Goal: Task Accomplishment & Management: Manage account settings

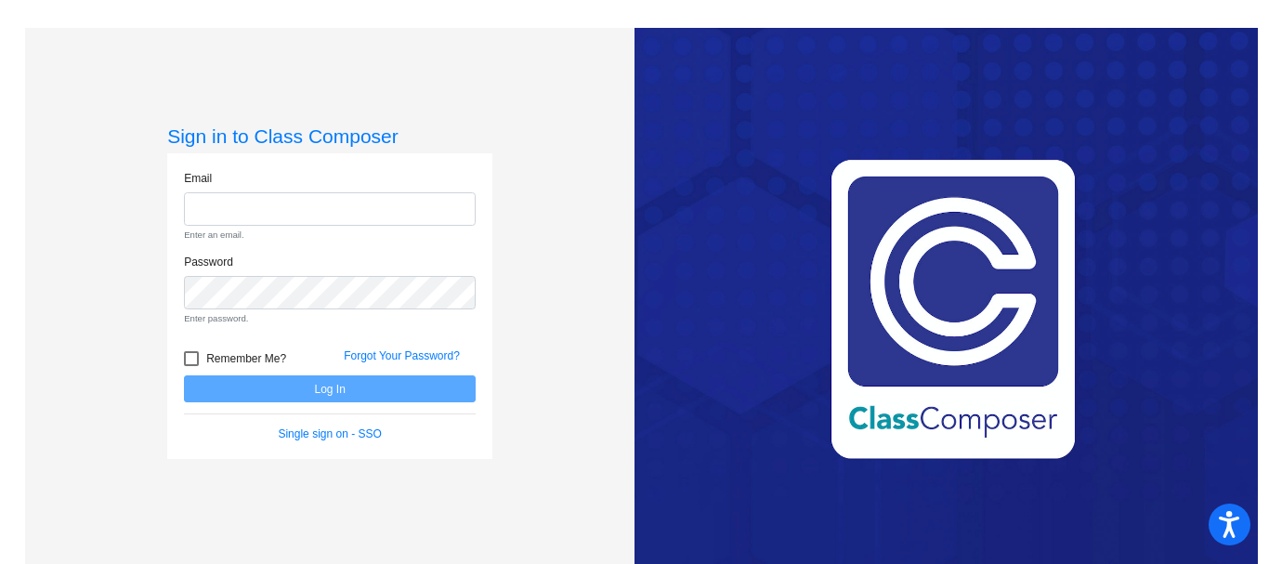
type input "[EMAIL_ADDRESS][DOMAIN_NAME]"
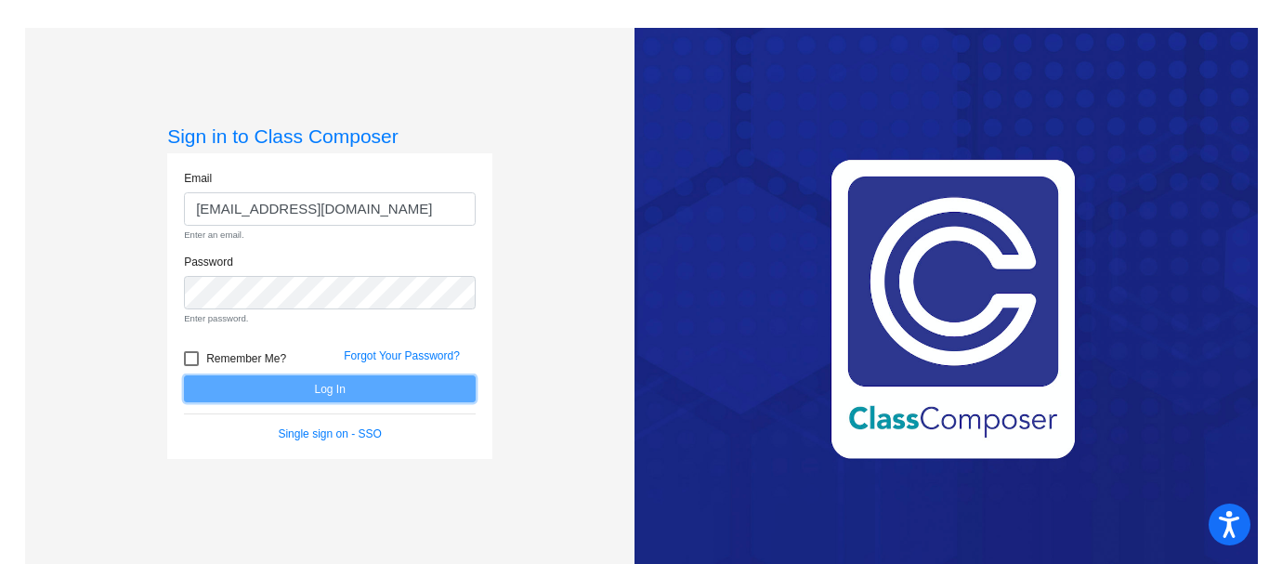
click at [294, 381] on form "Email [EMAIL_ADDRESS][DOMAIN_NAME] Enter an email. Password Enter password. Rem…" at bounding box center [330, 306] width 292 height 273
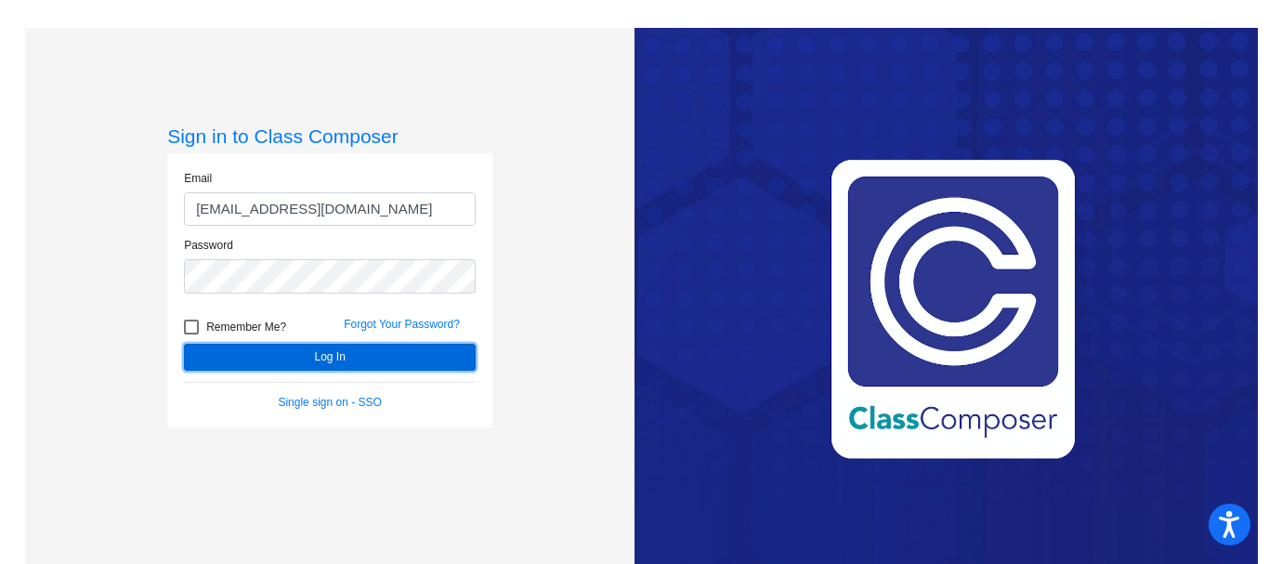
click at [315, 350] on button "Log In" at bounding box center [330, 357] width 292 height 27
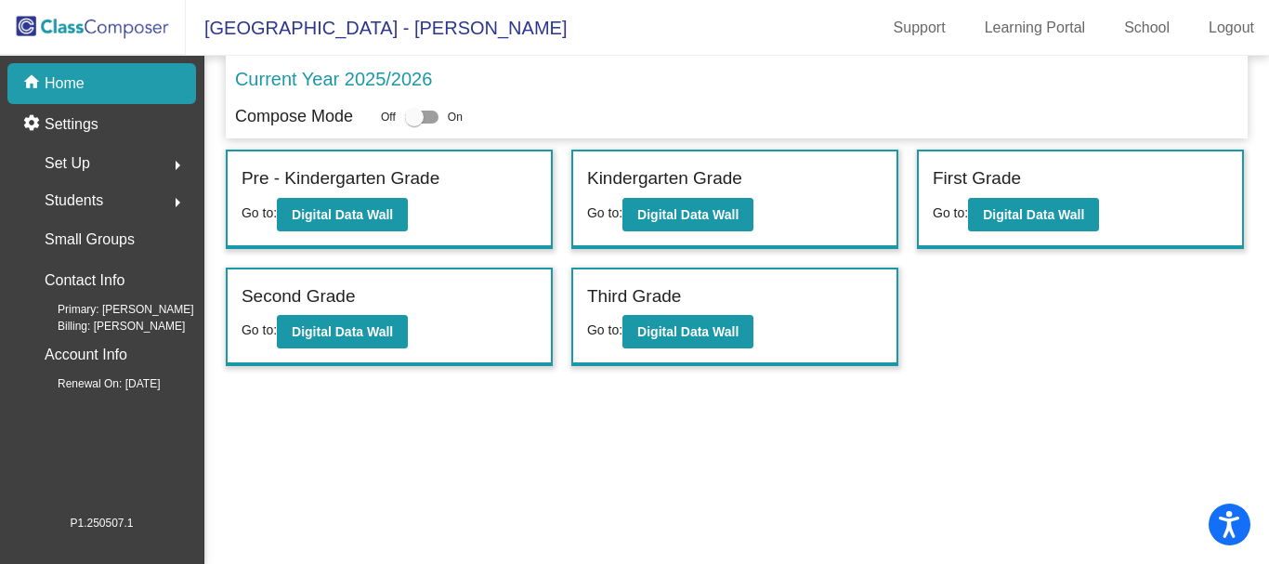
click at [129, 150] on div "Set Up arrow_right" at bounding box center [107, 163] width 177 height 37
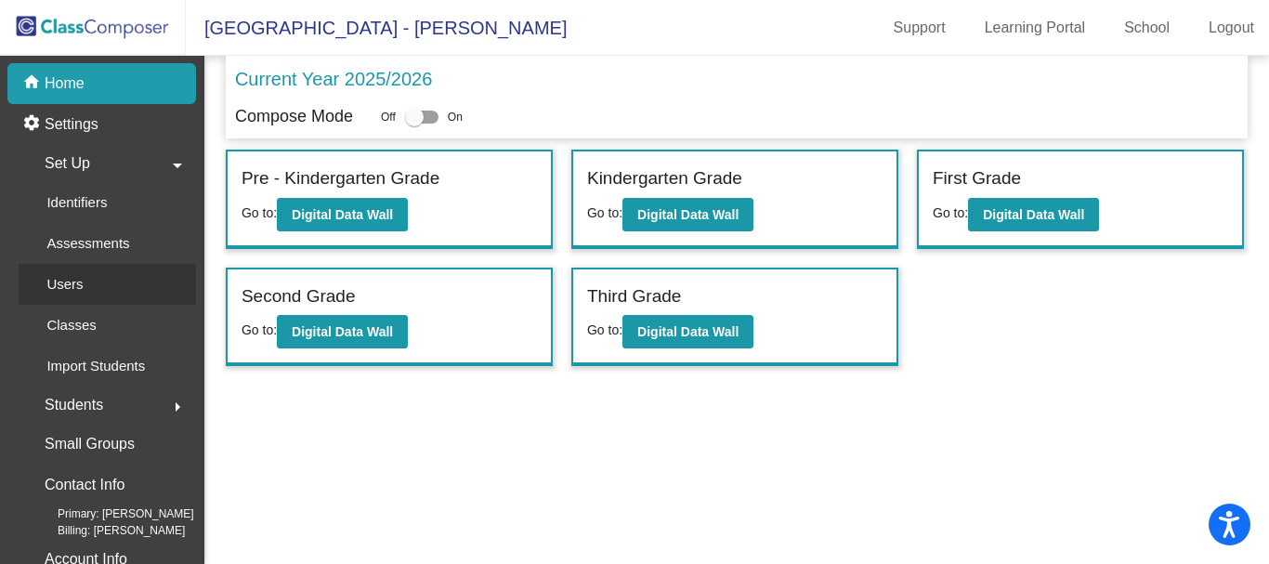
click at [124, 287] on link "Users" at bounding box center [107, 284] width 177 height 41
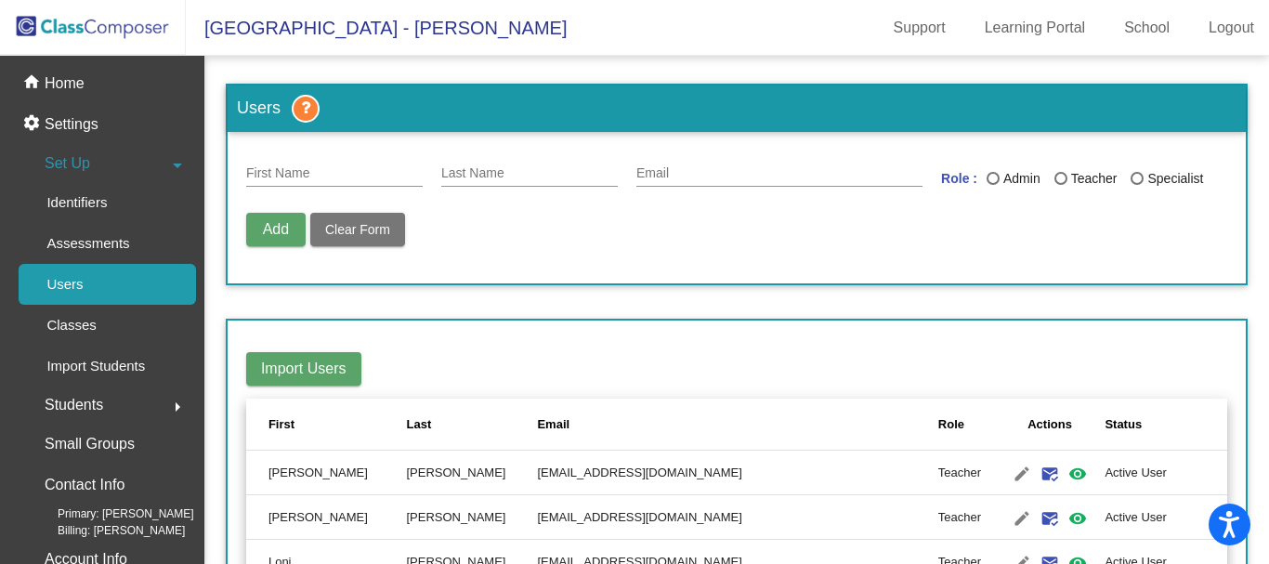
click at [307, 177] on input "First Name" at bounding box center [334, 173] width 177 height 15
type input "[PERSON_NAME]"
click at [478, 178] on input "Last Name" at bounding box center [529, 173] width 177 height 15
type input "[PERSON_NAME]"
click at [650, 170] on input "Email" at bounding box center [779, 173] width 286 height 15
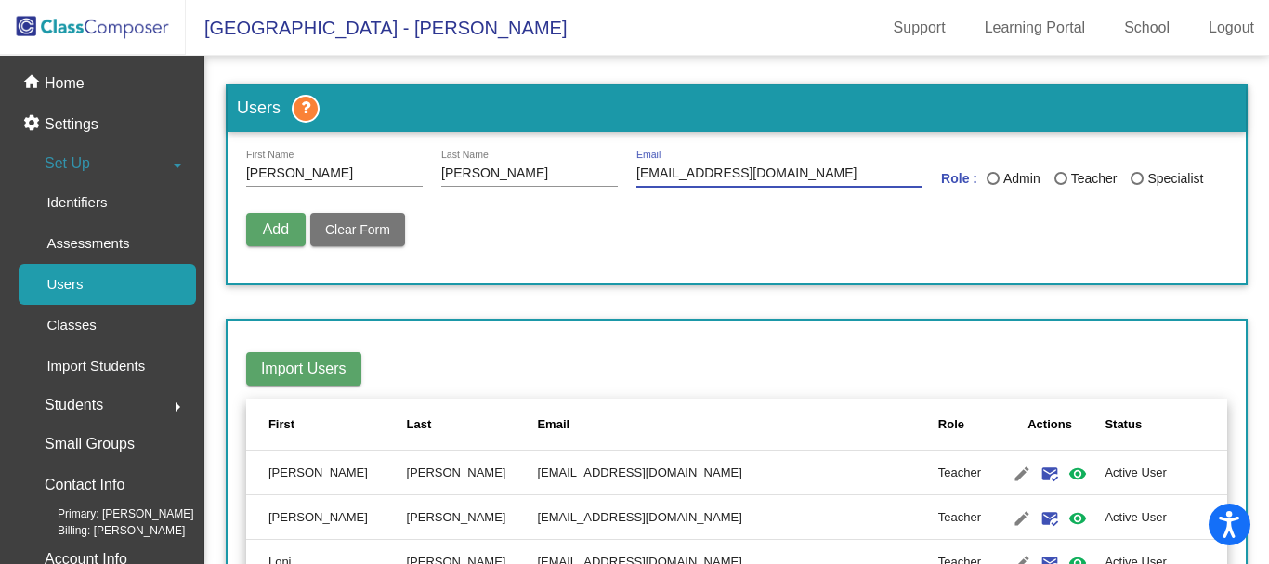
type input "[EMAIL_ADDRESS][DOMAIN_NAME]"
click at [993, 177] on div "Last Name" at bounding box center [993, 178] width 13 height 13
click at [993, 185] on input "Admin" at bounding box center [992, 185] width 1 height 1
click at [282, 229] on span "Add" at bounding box center [276, 229] width 26 height 16
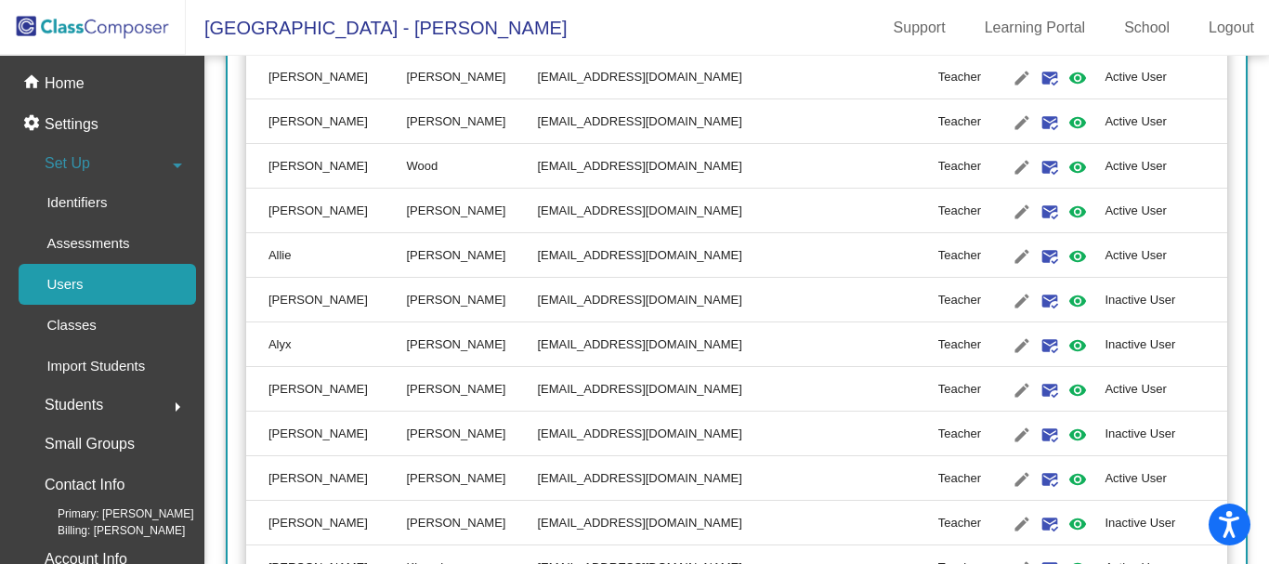
scroll to position [1913, 0]
click at [1011, 478] on mat-icon "edit" at bounding box center [1022, 478] width 22 height 22
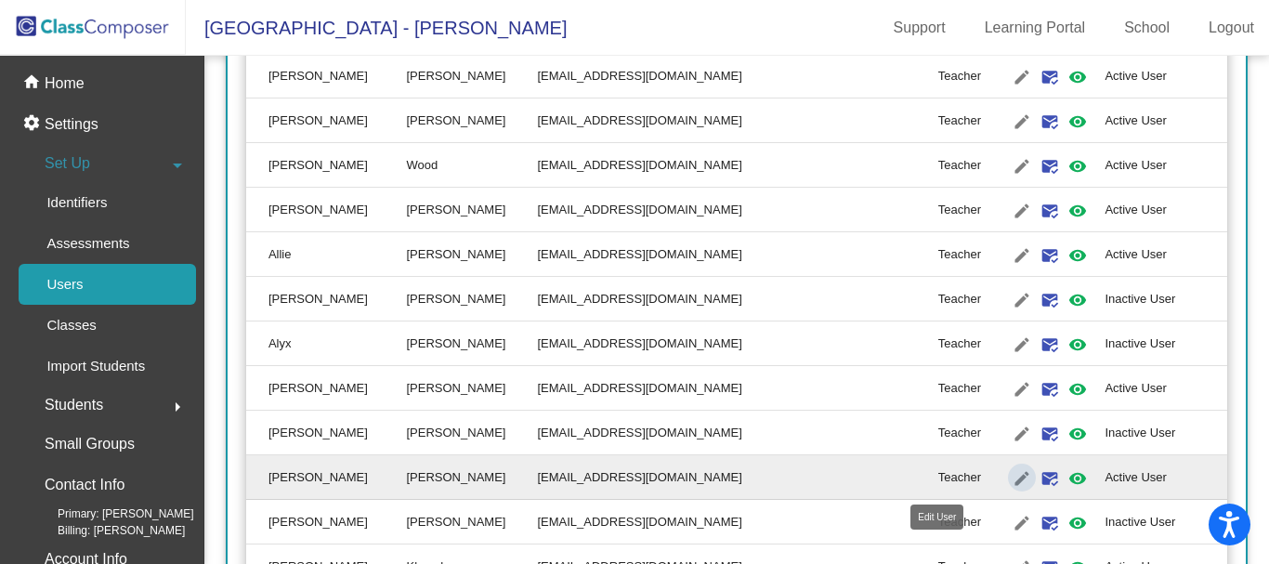
radio input "false"
radio input "true"
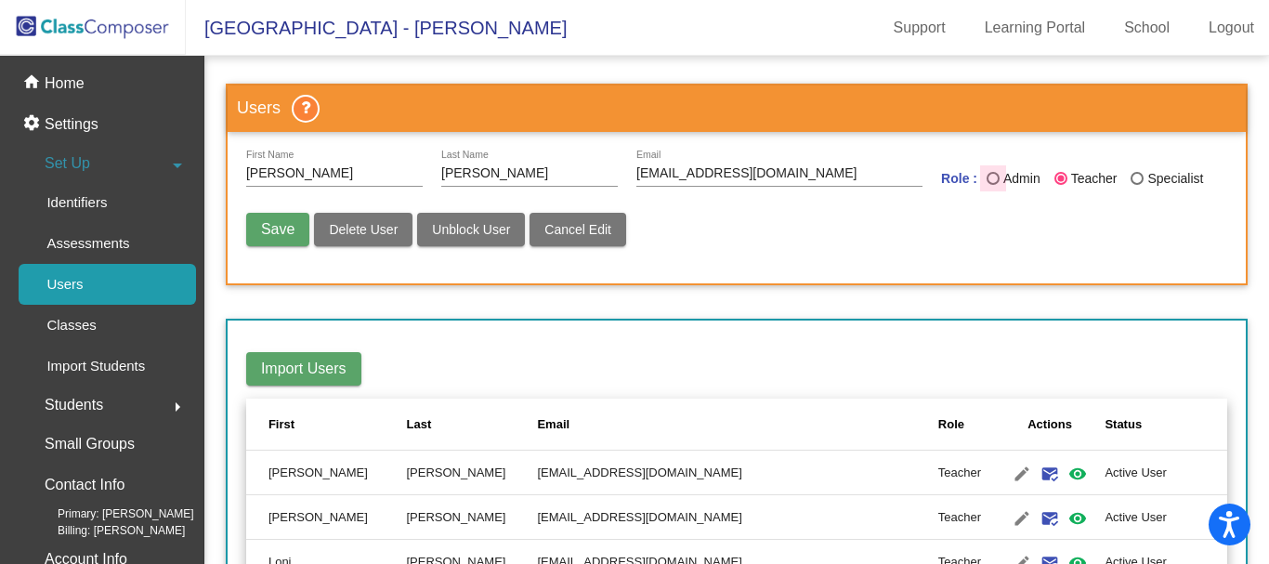
click at [987, 181] on div "Last Name" at bounding box center [993, 178] width 13 height 13
click at [992, 185] on input "Admin" at bounding box center [992, 185] width 1 height 1
radio input "true"
click at [277, 239] on button "Save" at bounding box center [277, 229] width 63 height 33
radio input "false"
